Goal: Navigation & Orientation: Find specific page/section

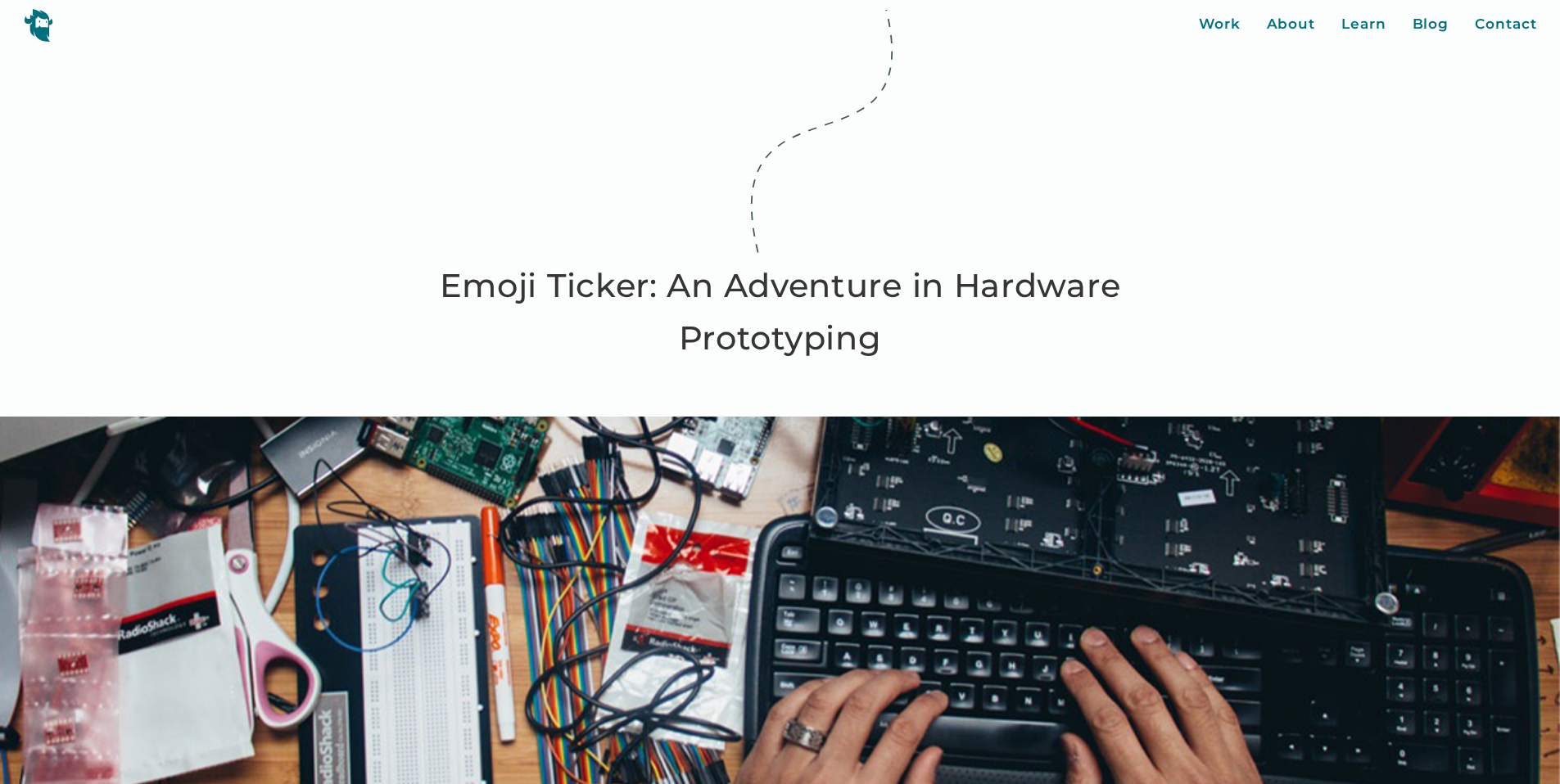
click at [26, 26] on img at bounding box center [38, 24] width 29 height 34
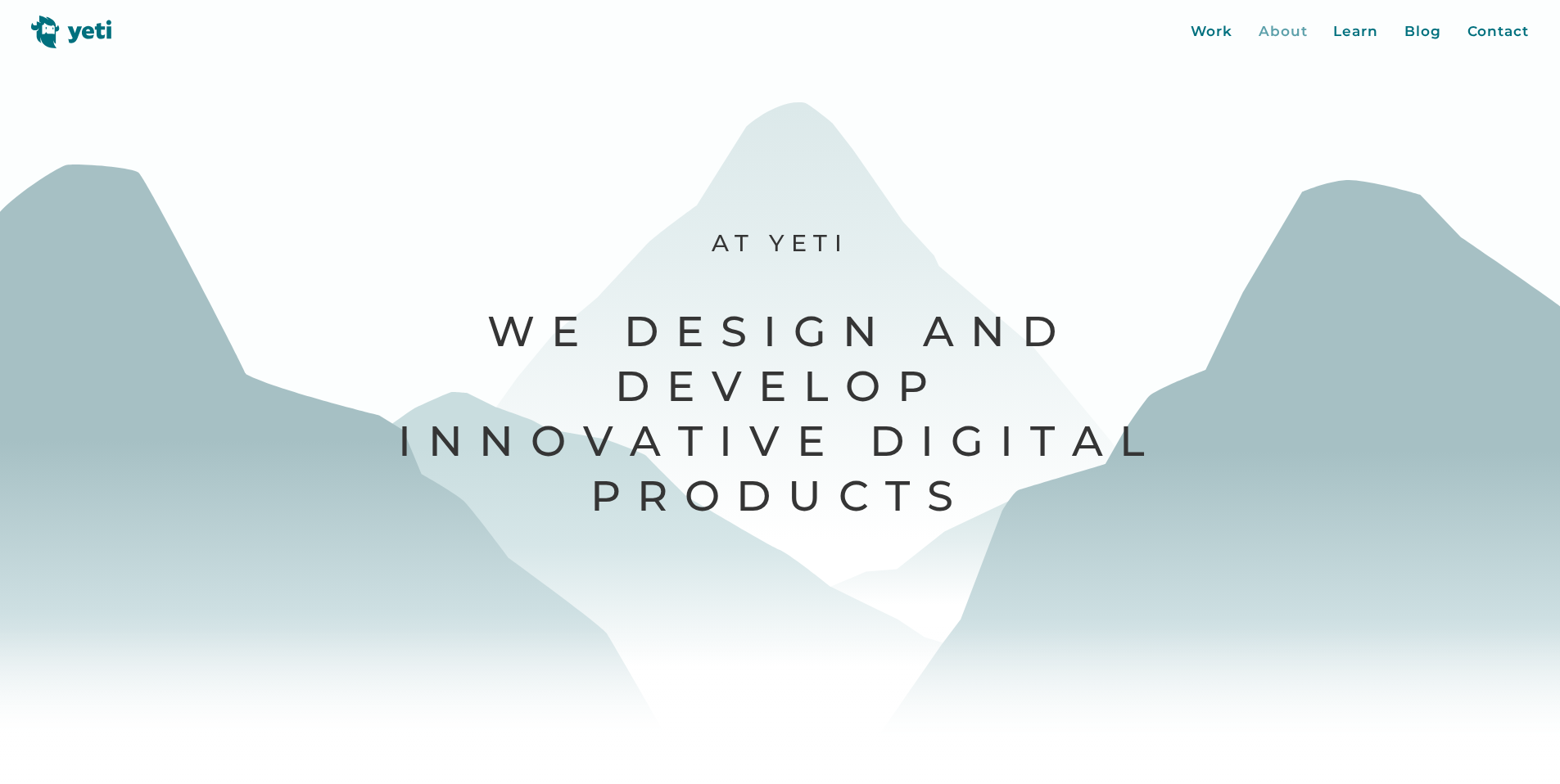
click at [1268, 33] on div "About" at bounding box center [1283, 32] width 49 height 22
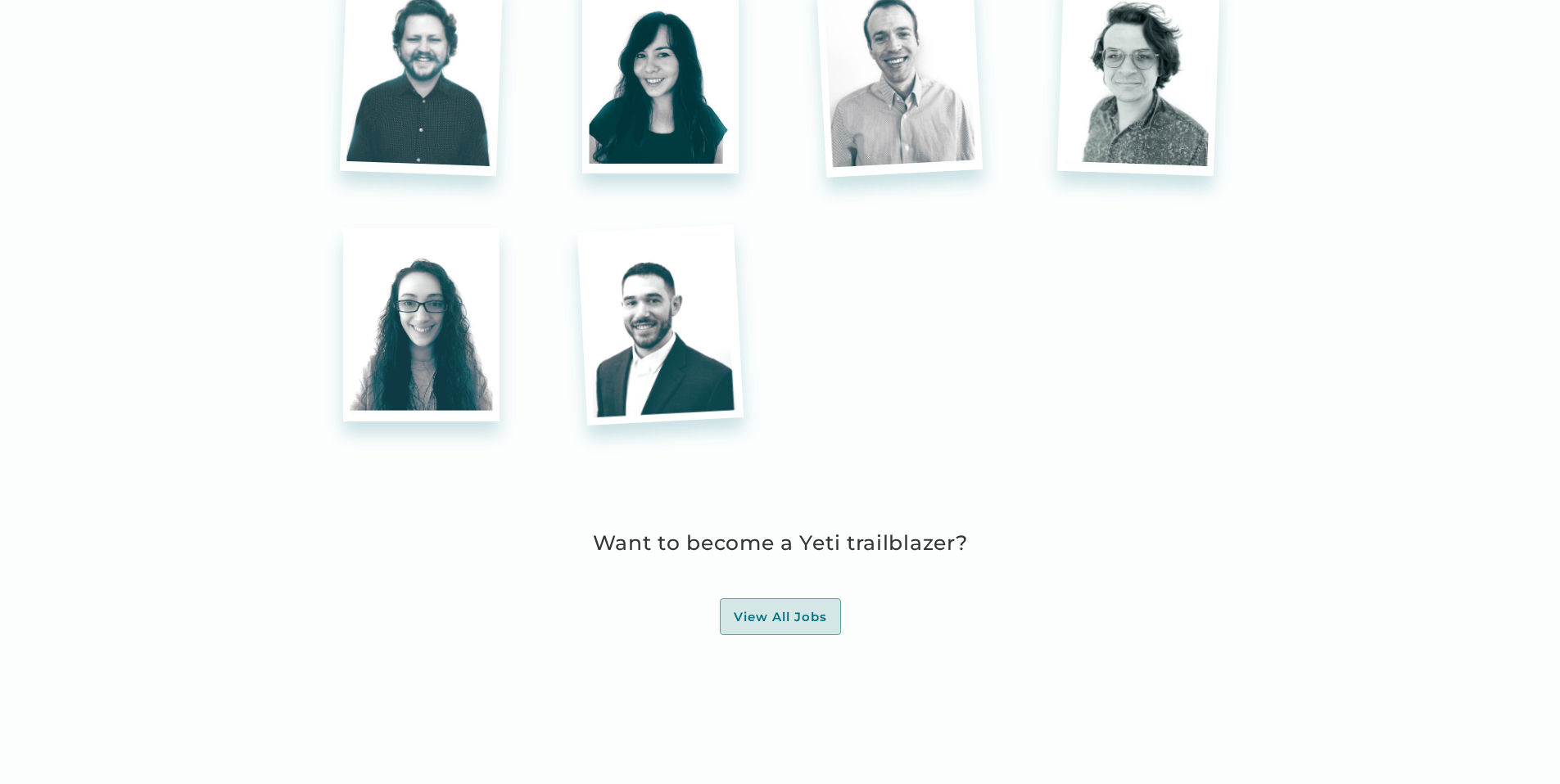
scroll to position [4624, 0]
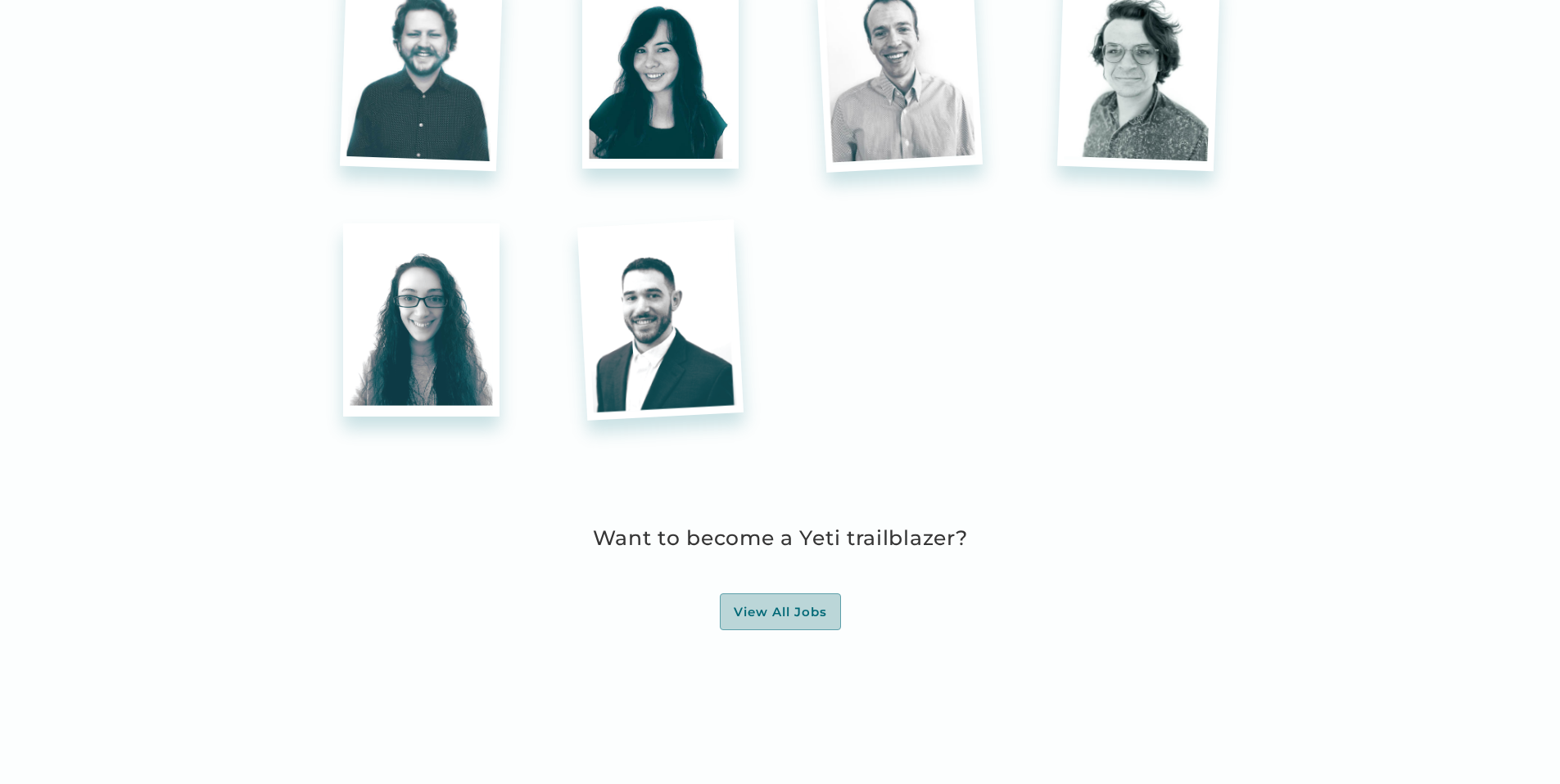
click at [777, 604] on div "View All Jobs" at bounding box center [781, 612] width 93 height 16
